Goal: Information Seeking & Learning: Learn about a topic

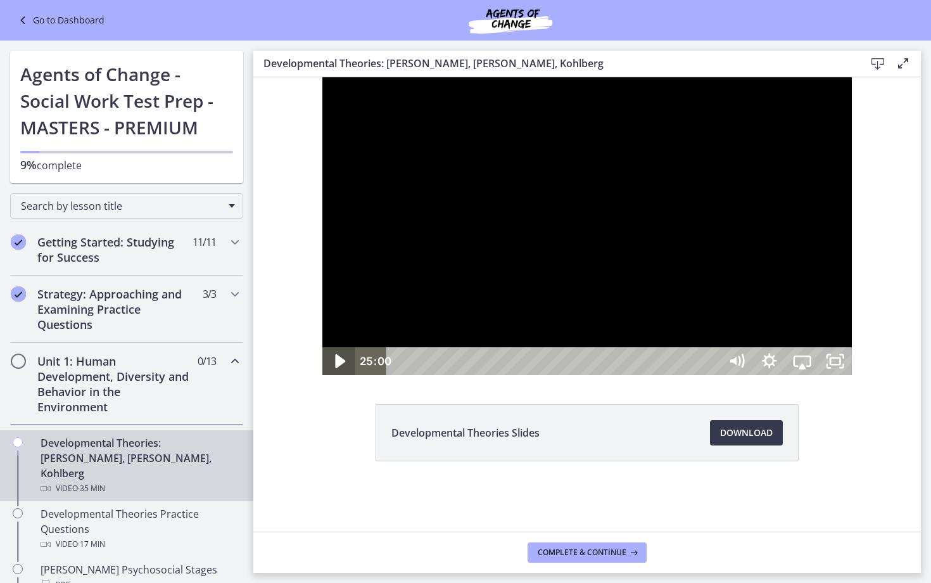
click at [336, 368] on icon "Play Video" at bounding box center [341, 361] width 10 height 14
click at [334, 368] on icon "Pause" at bounding box center [339, 361] width 11 height 13
click at [336, 368] on icon "Play Video" at bounding box center [341, 361] width 10 height 14
click at [334, 368] on icon "Pause" at bounding box center [339, 361] width 11 height 13
click at [753, 375] on div at bounding box center [587, 226] width 530 height 298
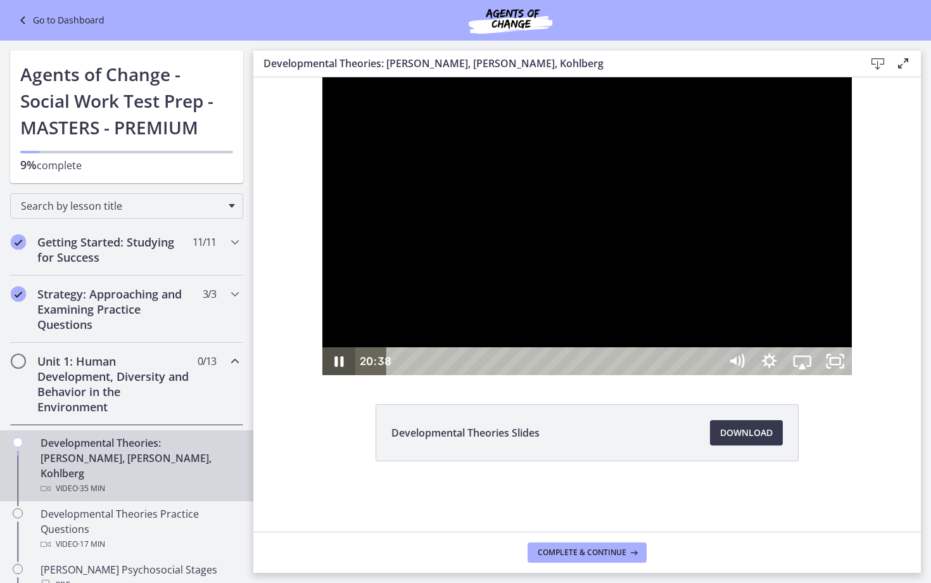
click at [322, 375] on icon "Pause" at bounding box center [338, 361] width 33 height 28
click at [321, 378] on icon "Play Video" at bounding box center [340, 362] width 39 height 34
click at [335, 367] on icon "Pause" at bounding box center [339, 361] width 9 height 11
click at [336, 368] on icon "Play Video" at bounding box center [341, 361] width 10 height 14
click at [334, 368] on icon "Pause" at bounding box center [339, 361] width 11 height 13
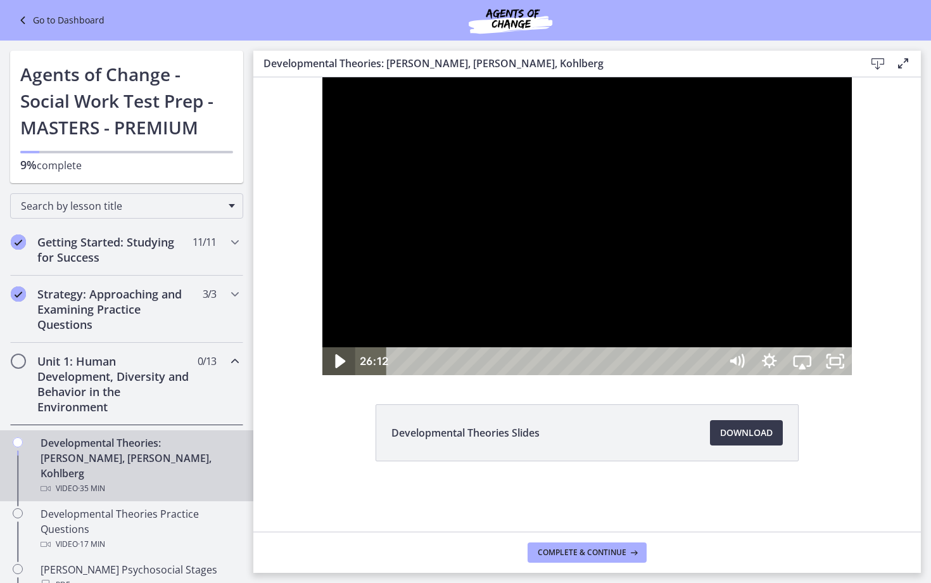
click at [336, 368] on icon "Play Video" at bounding box center [341, 361] width 10 height 14
click at [319, 378] on icon "Pause" at bounding box center [338, 362] width 39 height 34
click at [336, 368] on icon "Play Video" at bounding box center [341, 361] width 10 height 14
click at [322, 375] on icon "Pause" at bounding box center [338, 361] width 33 height 28
click at [336, 367] on icon "Play Video" at bounding box center [340, 360] width 8 height 11
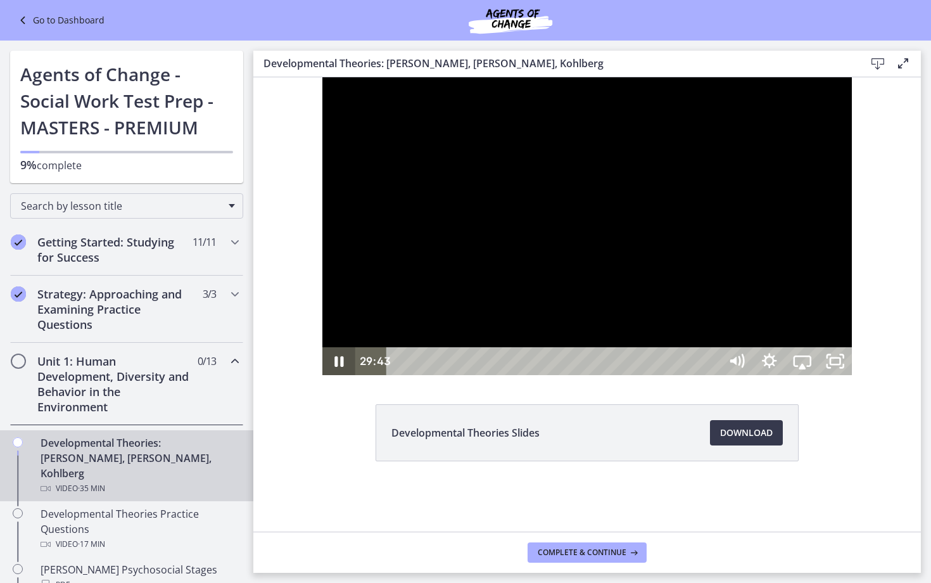
click at [322, 375] on icon "Pause" at bounding box center [338, 361] width 33 height 28
click at [336, 367] on icon "Play Video" at bounding box center [340, 360] width 8 height 11
click at [319, 378] on icon "Pause" at bounding box center [338, 362] width 39 height 34
click at [336, 367] on icon "Play Video" at bounding box center [340, 360] width 8 height 11
click at [499, 375] on div at bounding box center [587, 226] width 530 height 298
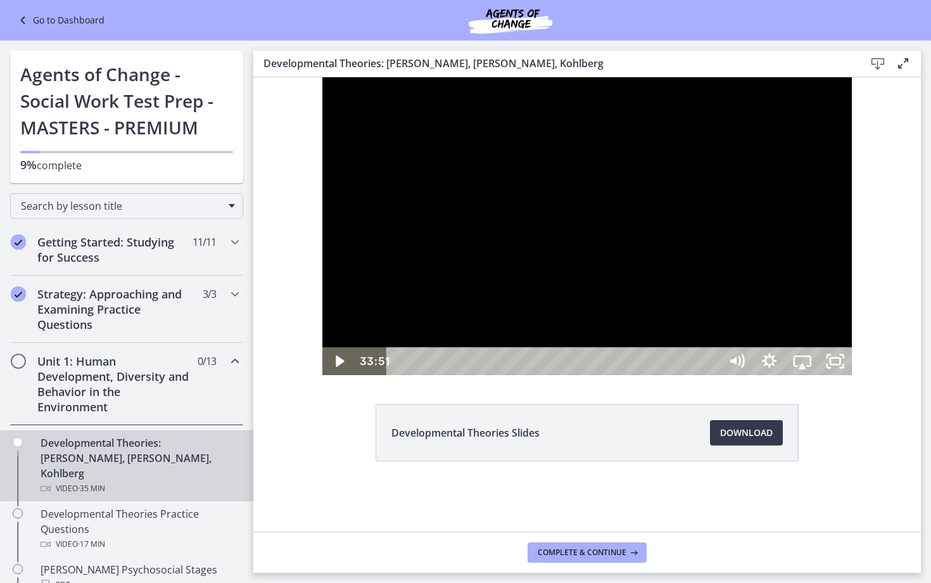
click at [551, 375] on div at bounding box center [587, 226] width 530 height 298
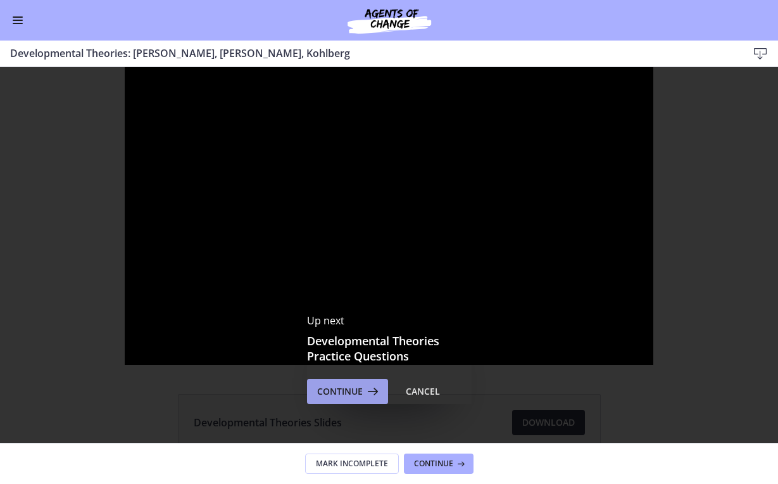
click at [359, 391] on span "Continue" at bounding box center [340, 391] width 46 height 15
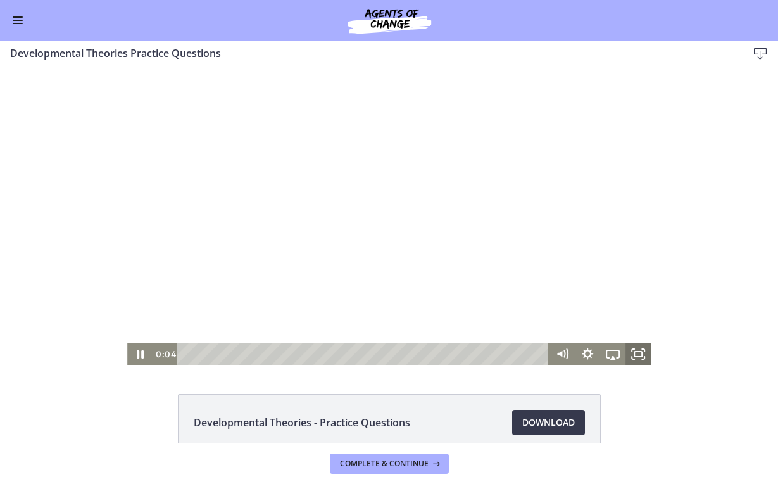
click at [640, 354] on icon "Fullscreen" at bounding box center [638, 354] width 25 height 22
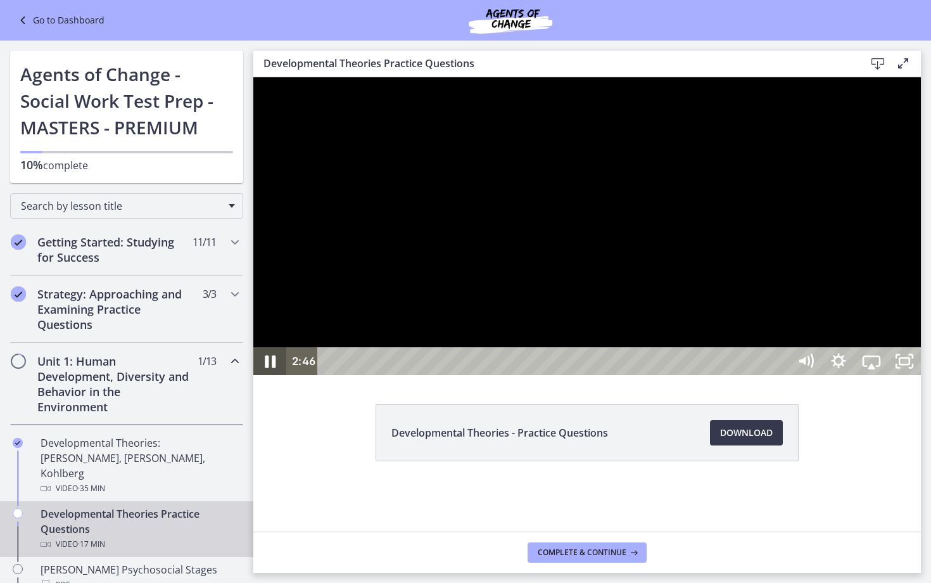
click at [274, 368] on icon "Pause" at bounding box center [270, 361] width 11 height 13
click at [270, 375] on button "Play Video" at bounding box center [269, 361] width 33 height 28
click at [270, 375] on button "Pause" at bounding box center [269, 361] width 33 height 28
click at [271, 367] on icon "Play Video" at bounding box center [271, 360] width 8 height 11
click at [271, 378] on icon "Pause" at bounding box center [269, 362] width 39 height 34
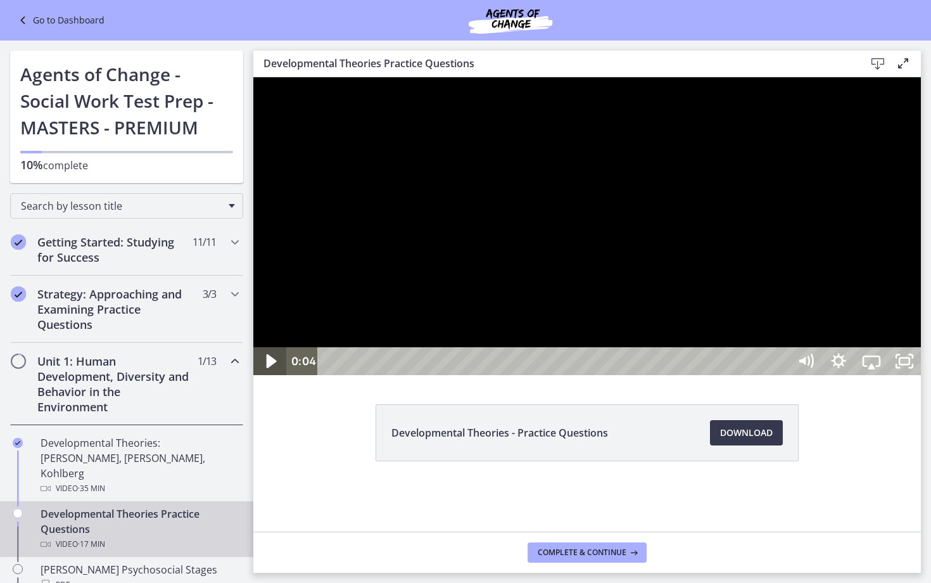
click at [271, 368] on icon "Play Video" at bounding box center [272, 361] width 10 height 14
click at [271, 378] on icon "Pause" at bounding box center [269, 362] width 39 height 34
click at [271, 367] on icon "Play Video" at bounding box center [271, 360] width 8 height 11
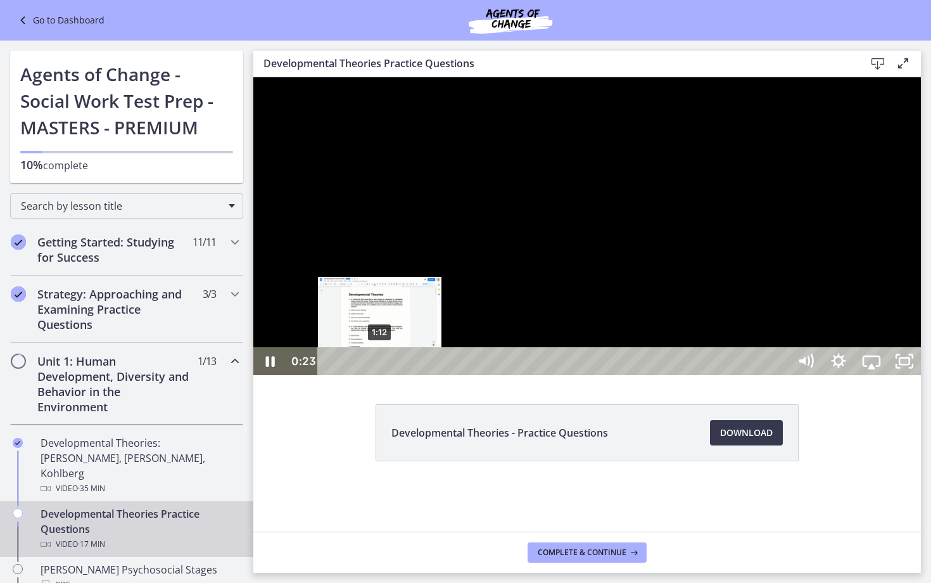
click at [381, 375] on div "1:12" at bounding box center [555, 361] width 451 height 28
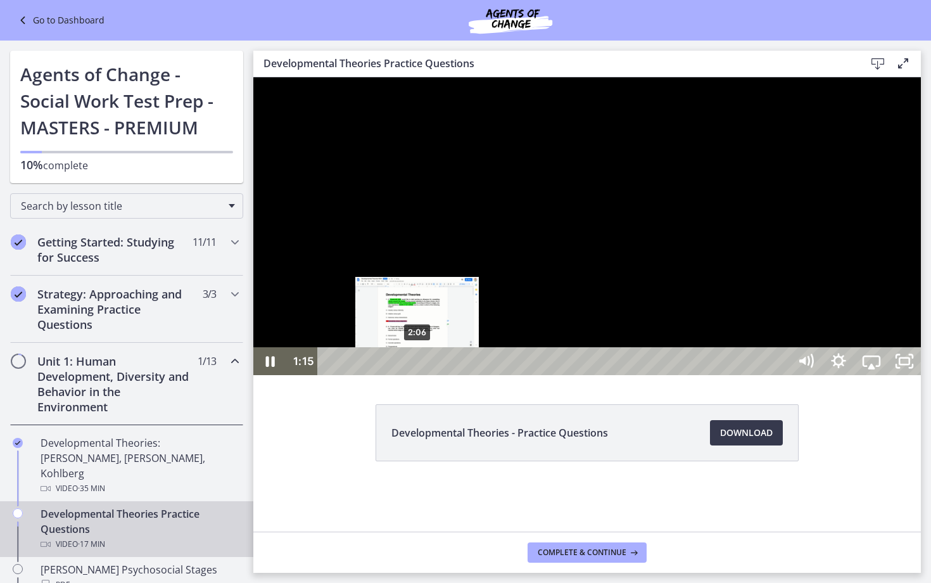
click at [417, 375] on div "2:06" at bounding box center [555, 361] width 451 height 28
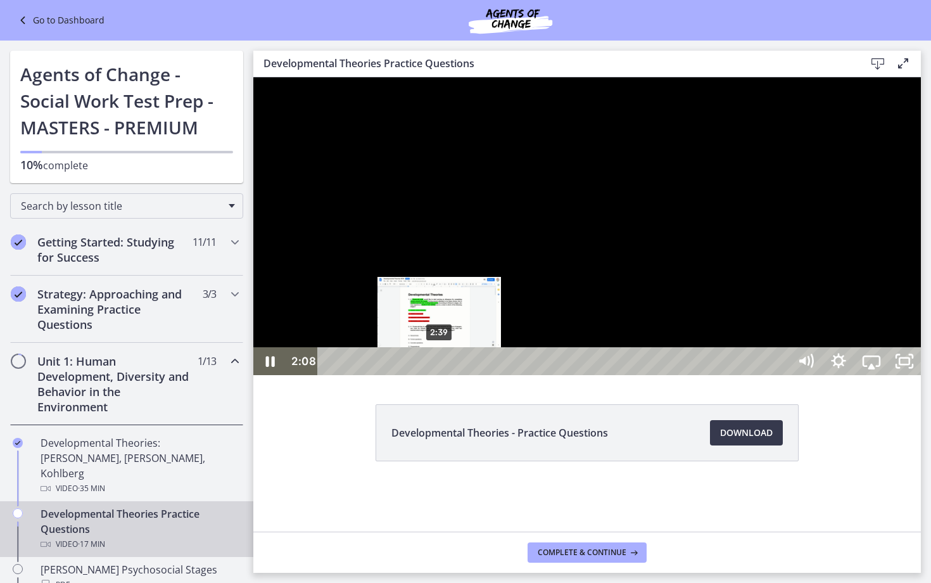
click at [442, 375] on div "2:39" at bounding box center [555, 361] width 451 height 28
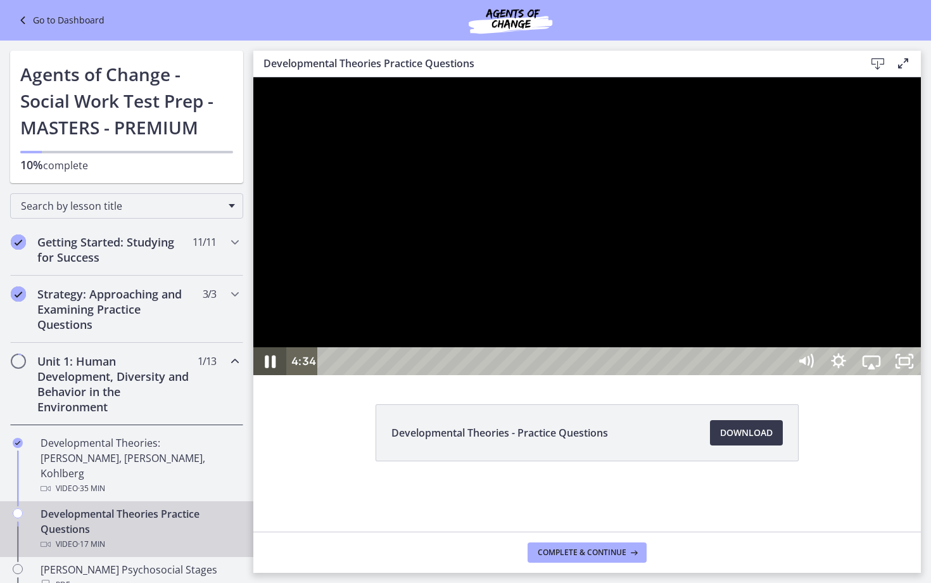
click at [274, 368] on icon "Pause" at bounding box center [270, 361] width 11 height 13
